Goal: Task Accomplishment & Management: Manage account settings

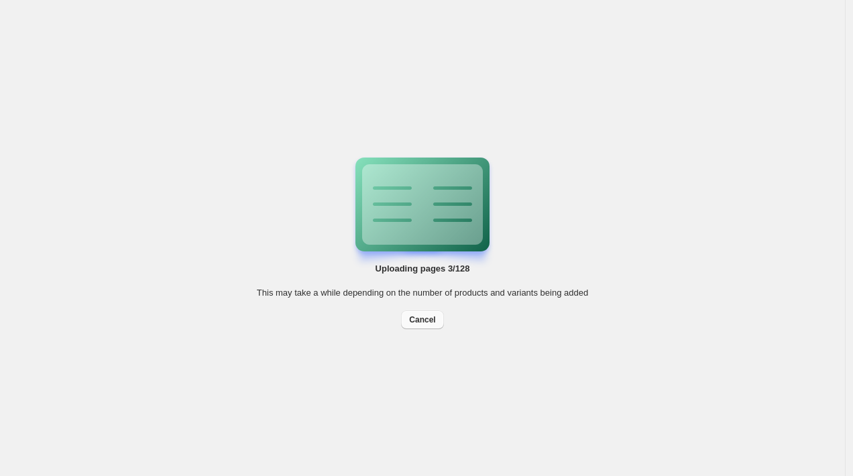
click at [425, 324] on span "Cancel" at bounding box center [422, 320] width 26 height 11
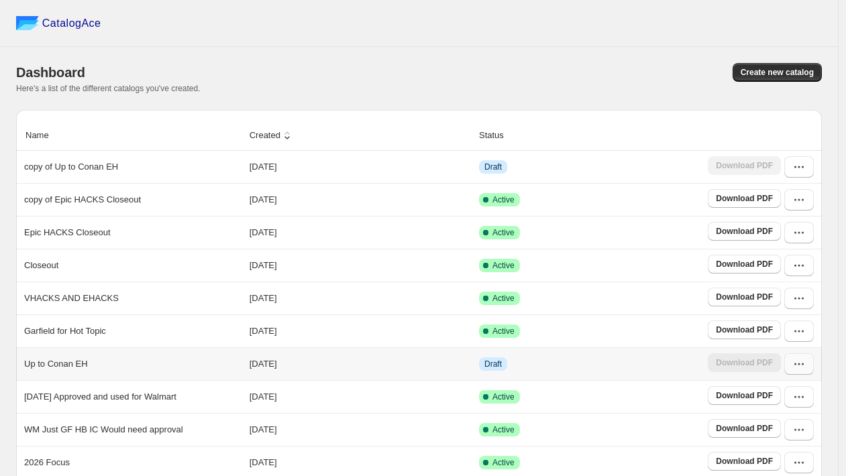
click at [805, 370] on icon "button" at bounding box center [798, 363] width 13 height 13
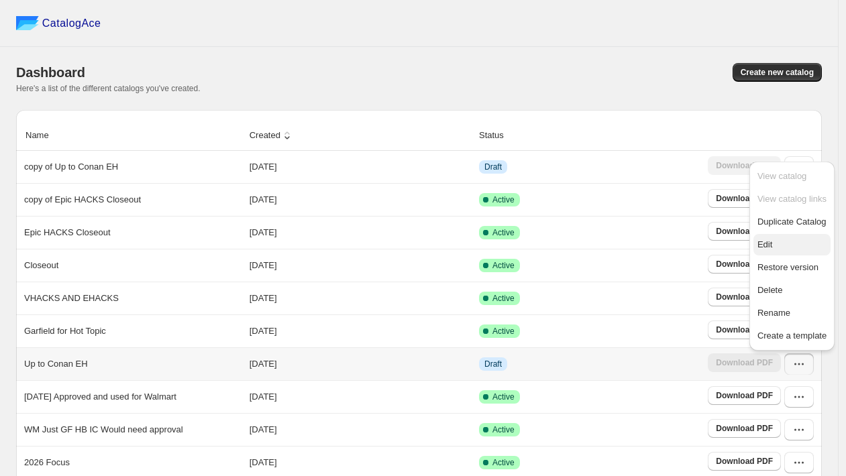
click at [770, 243] on span "Edit" at bounding box center [764, 244] width 15 height 10
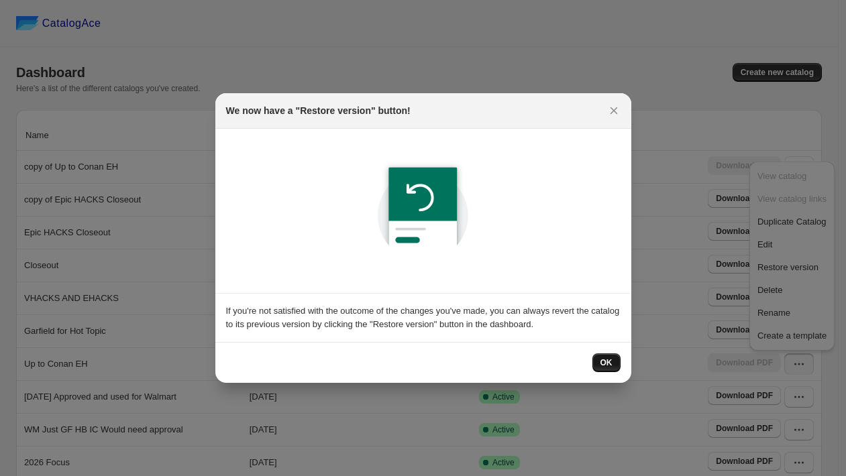
click at [608, 363] on span "OK" at bounding box center [606, 362] width 12 height 11
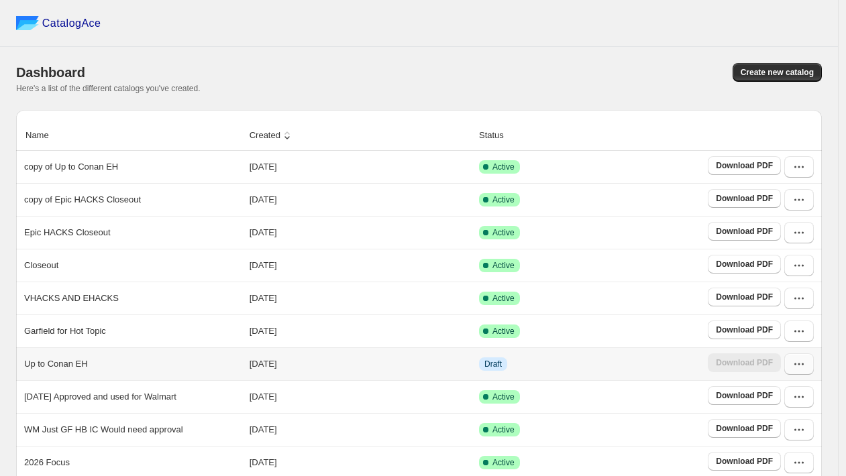
click at [813, 371] on button "button" at bounding box center [799, 363] width 30 height 21
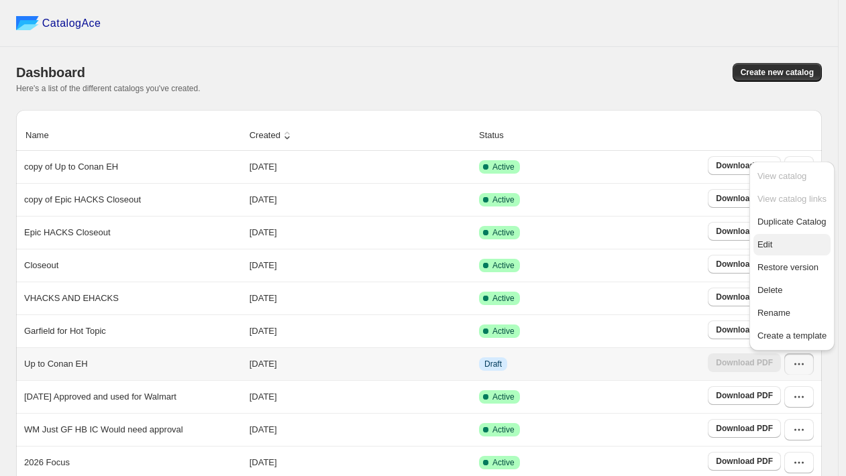
click at [769, 249] on span "Edit" at bounding box center [764, 244] width 15 height 10
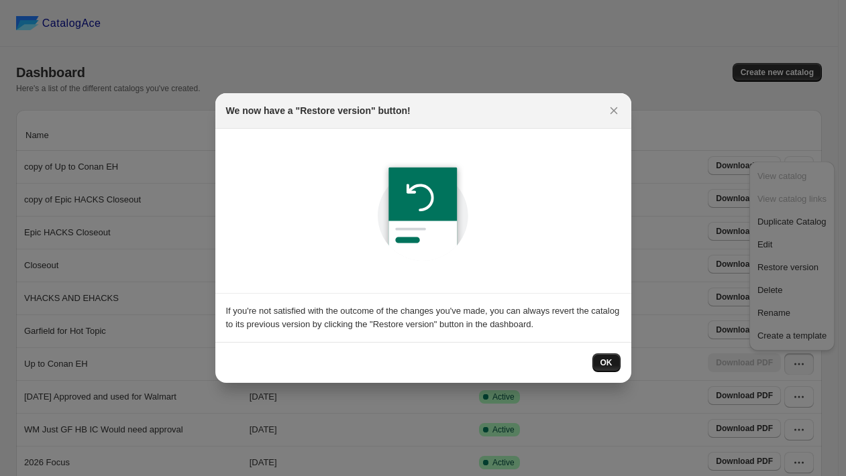
click at [603, 355] on button "OK" at bounding box center [606, 362] width 28 height 19
